Goal: Information Seeking & Learning: Learn about a topic

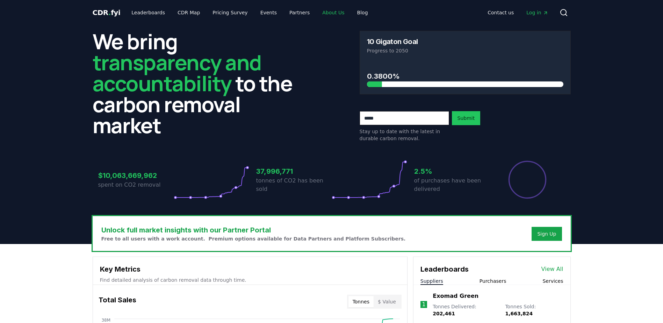
click at [321, 14] on link "About Us" at bounding box center [333, 12] width 33 height 13
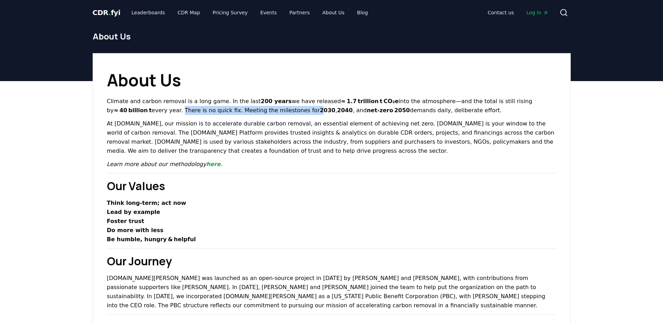
drag, startPoint x: 124, startPoint y: 108, endPoint x: 248, endPoint y: 109, distance: 124.1
click at [248, 109] on p "Climate and carbon removal is a long game. In the last 200 years we have releas…" at bounding box center [331, 106] width 449 height 18
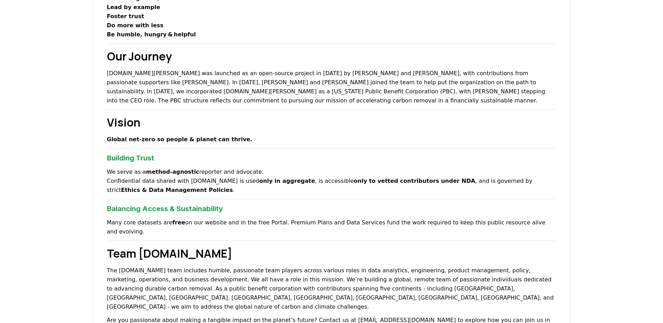
scroll to position [210, 0]
